Goal: Navigation & Orientation: Find specific page/section

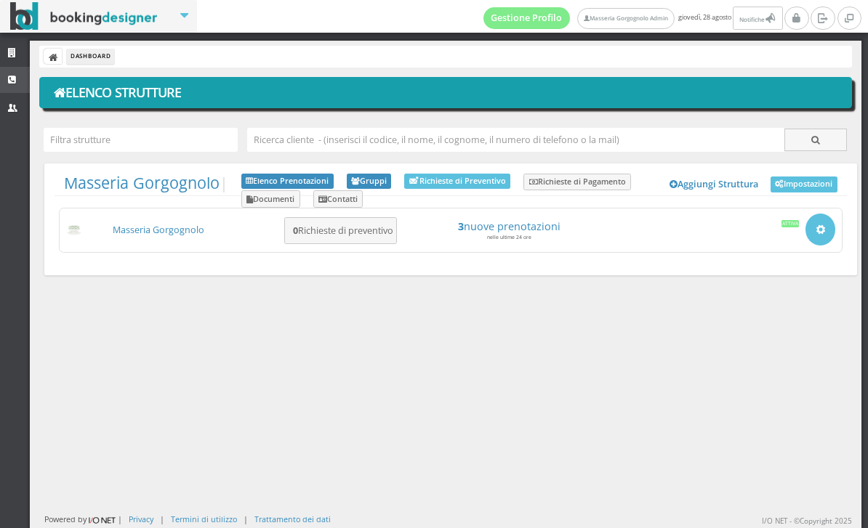
click at [22, 86] on link "CRM" at bounding box center [15, 80] width 30 height 26
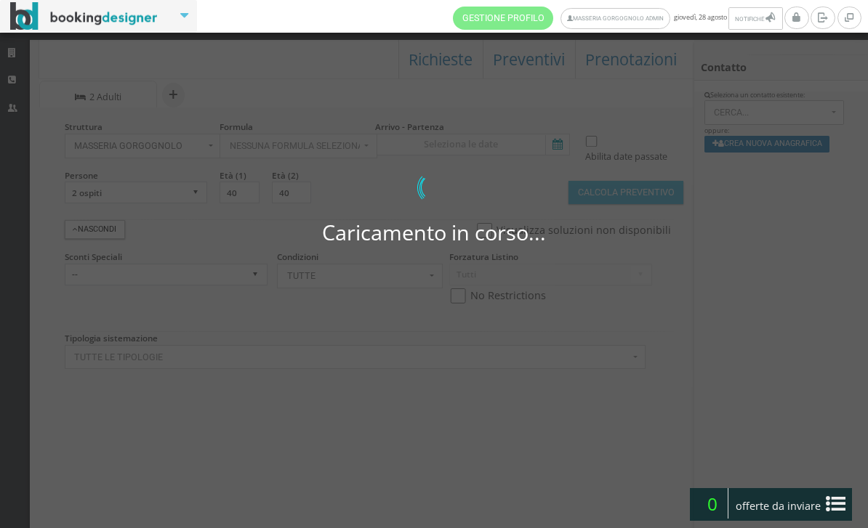
select select
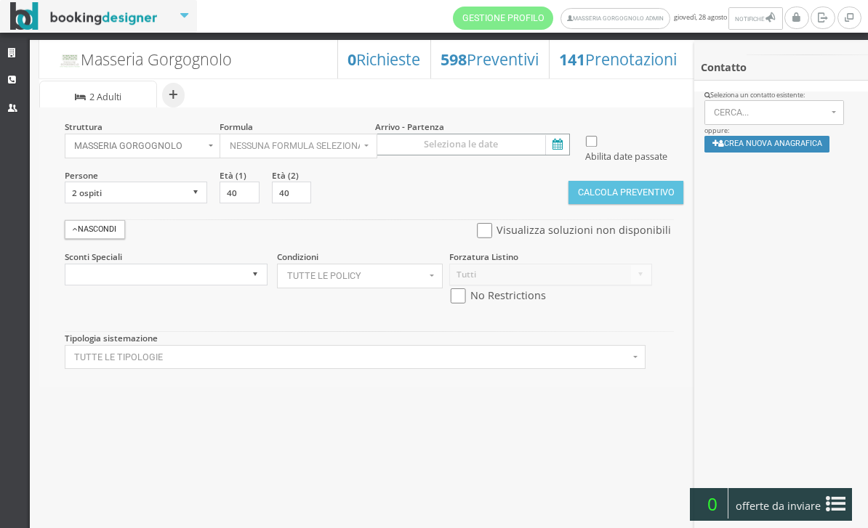
click at [544, 139] on input at bounding box center [472, 145] width 195 height 22
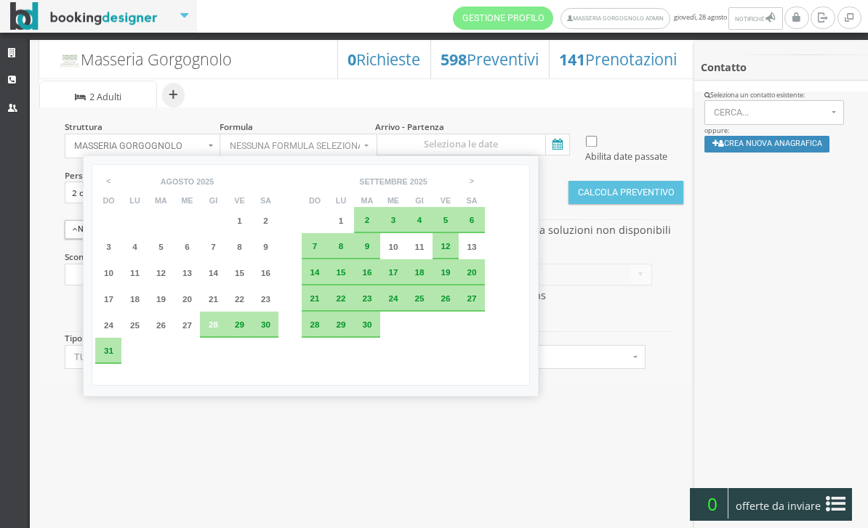
click at [611, 370] on button "Tutte le tipologie" at bounding box center [355, 357] width 581 height 25
click at [420, 424] on div at bounding box center [434, 264] width 868 height 528
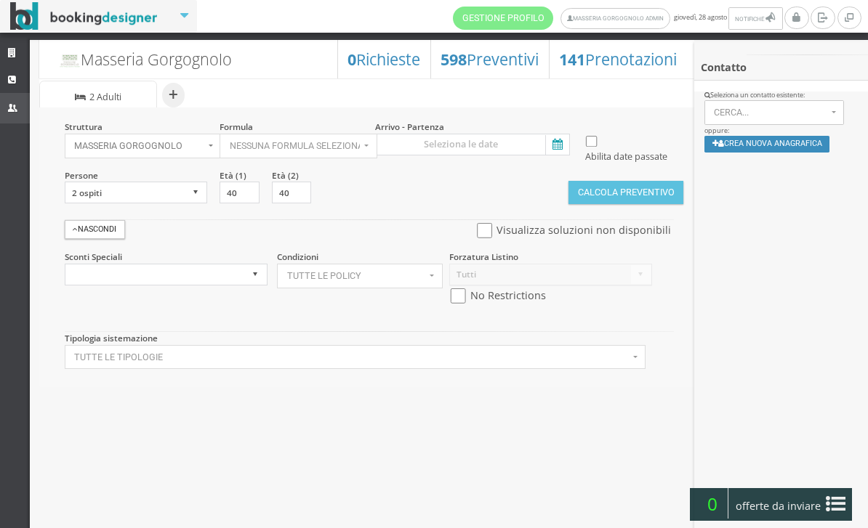
click at [18, 93] on link "Utenti" at bounding box center [15, 108] width 30 height 30
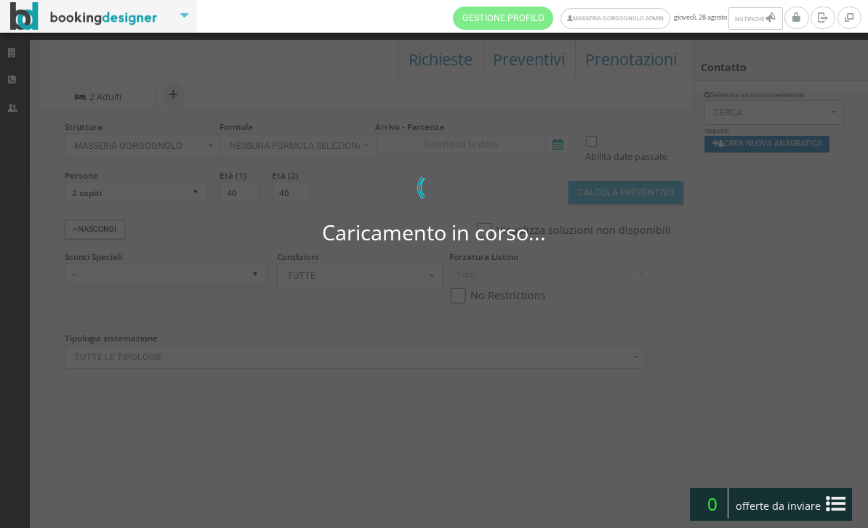
select select
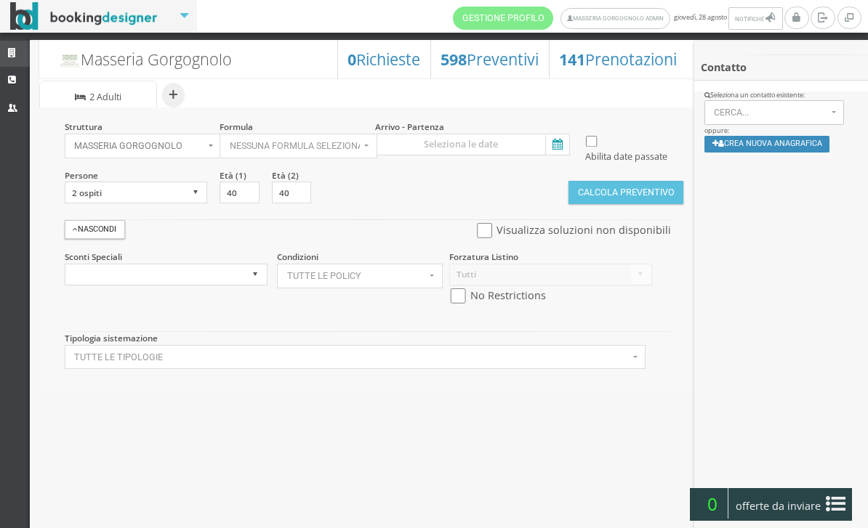
click at [20, 49] on link "Strutture" at bounding box center [15, 54] width 30 height 26
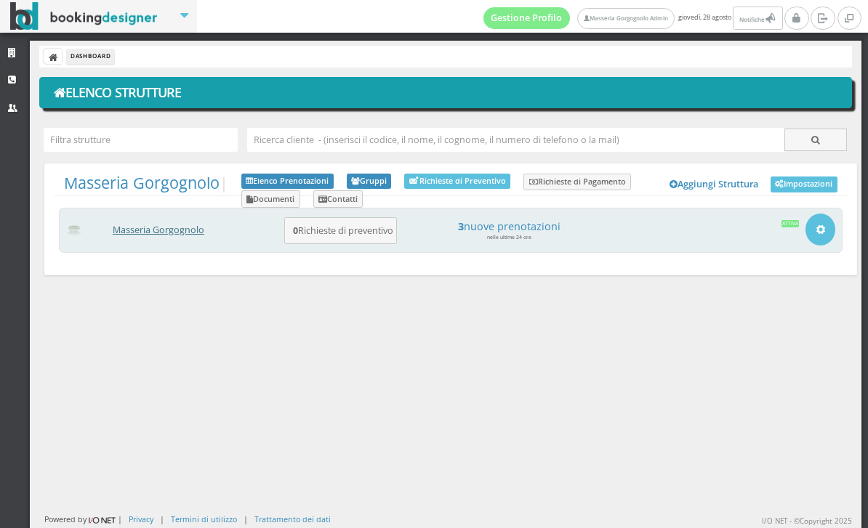
click at [161, 232] on link "Masseria Gorgognolo" at bounding box center [159, 230] width 92 height 12
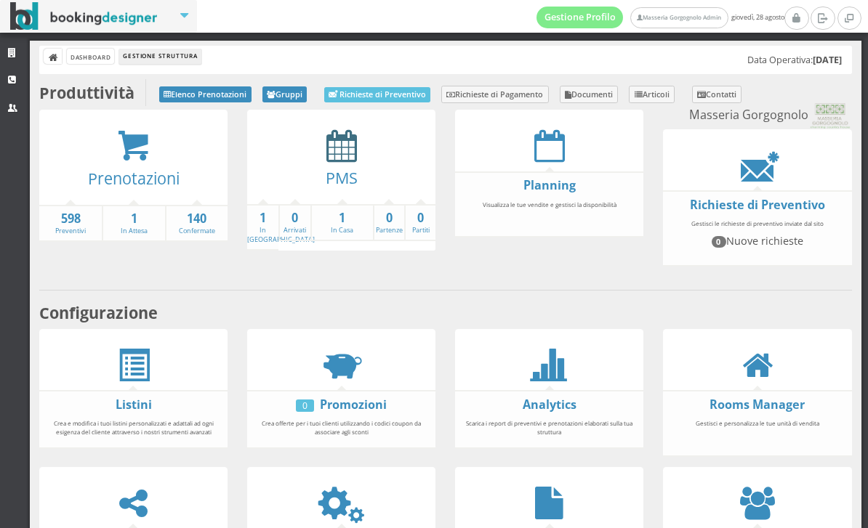
click at [339, 140] on icon at bounding box center [341, 145] width 31 height 33
